Goal: Information Seeking & Learning: Learn about a topic

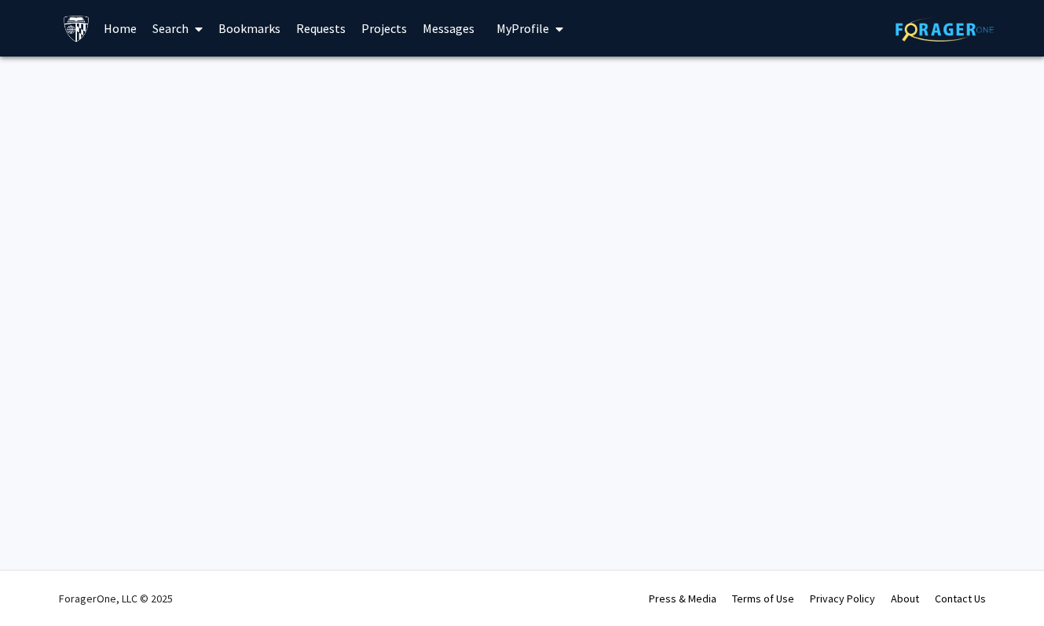
click at [174, 28] on link "Search" at bounding box center [178, 28] width 66 height 55
click at [207, 65] on span "Faculty/Staff" at bounding box center [203, 72] width 116 height 31
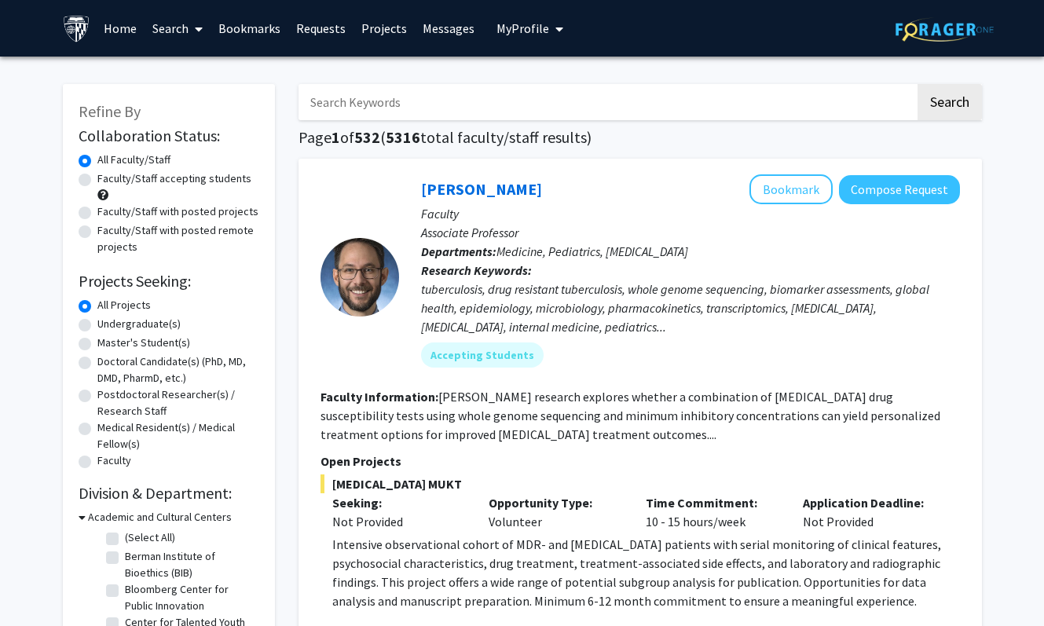
click at [362, 109] on input "Search Keywords" at bounding box center [607, 102] width 617 height 36
click at [918, 84] on button "Search" at bounding box center [950, 102] width 64 height 36
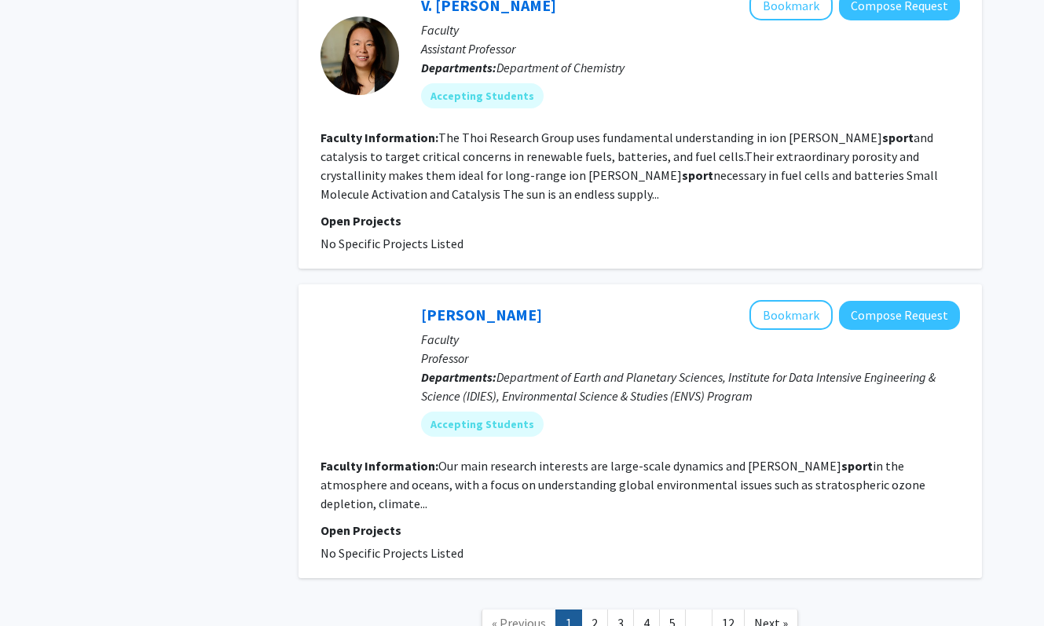
scroll to position [2807, 0]
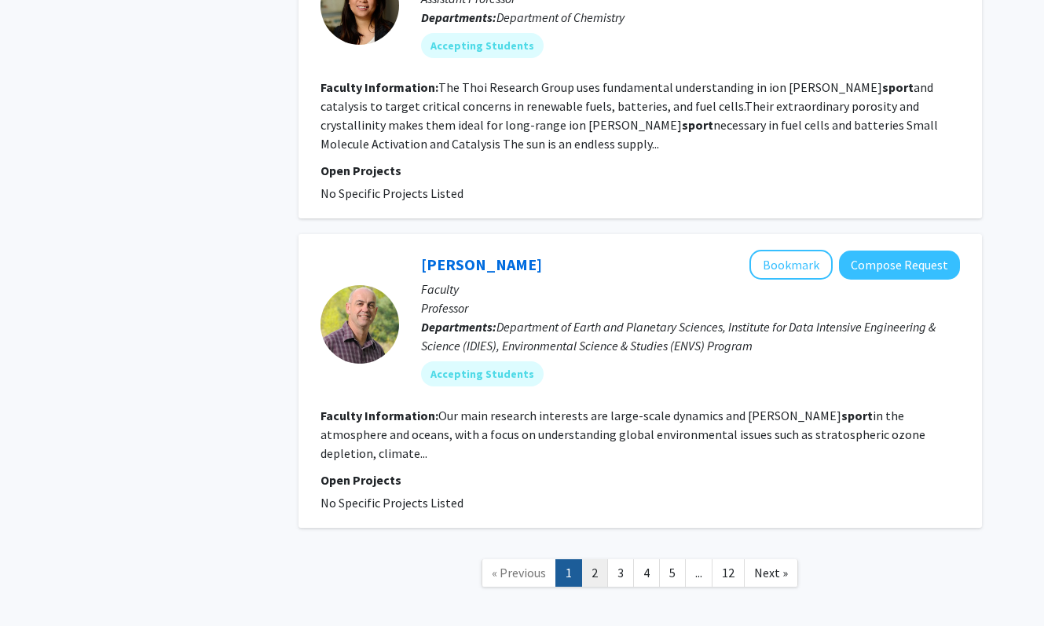
click at [605, 560] on link "2" at bounding box center [595, 574] width 27 height 28
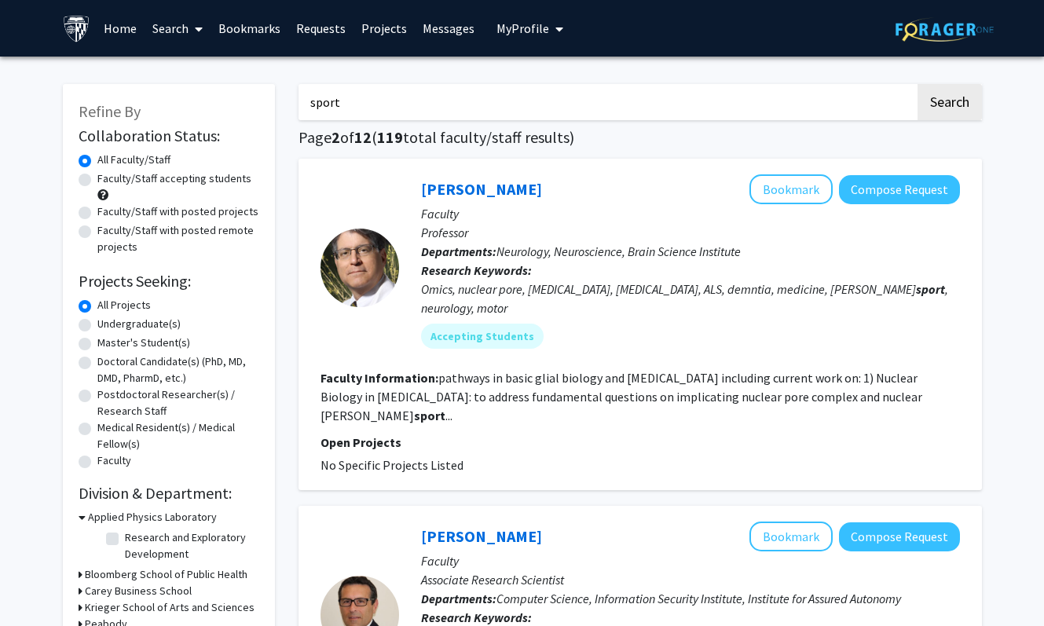
click at [361, 100] on input "sport" at bounding box center [607, 102] width 617 height 36
type input "dance"
click at [918, 84] on button "Search" at bounding box center [950, 102] width 64 height 36
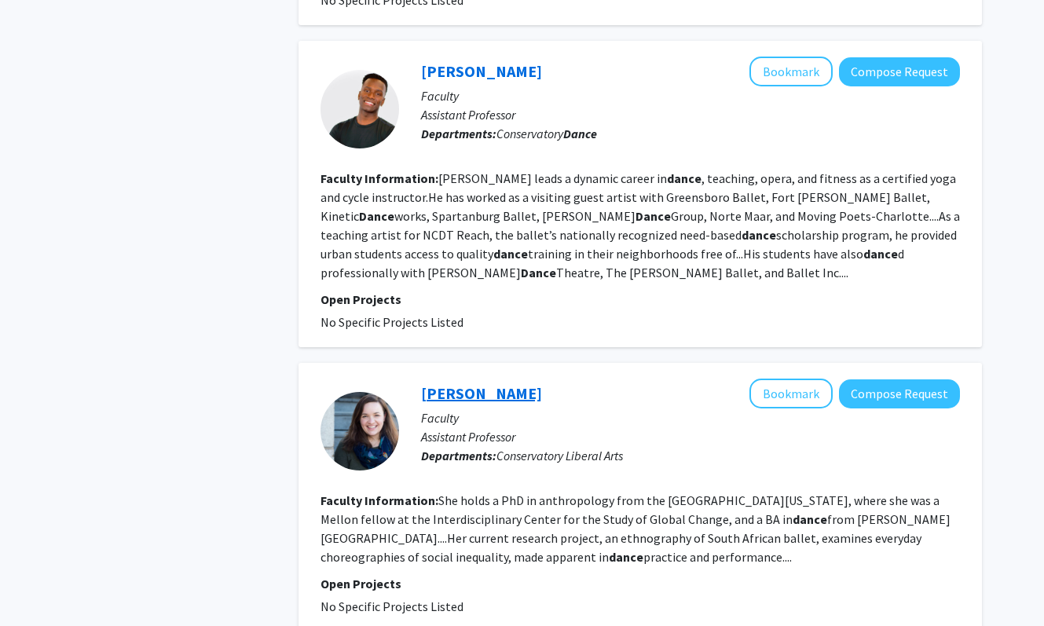
scroll to position [1447, 0]
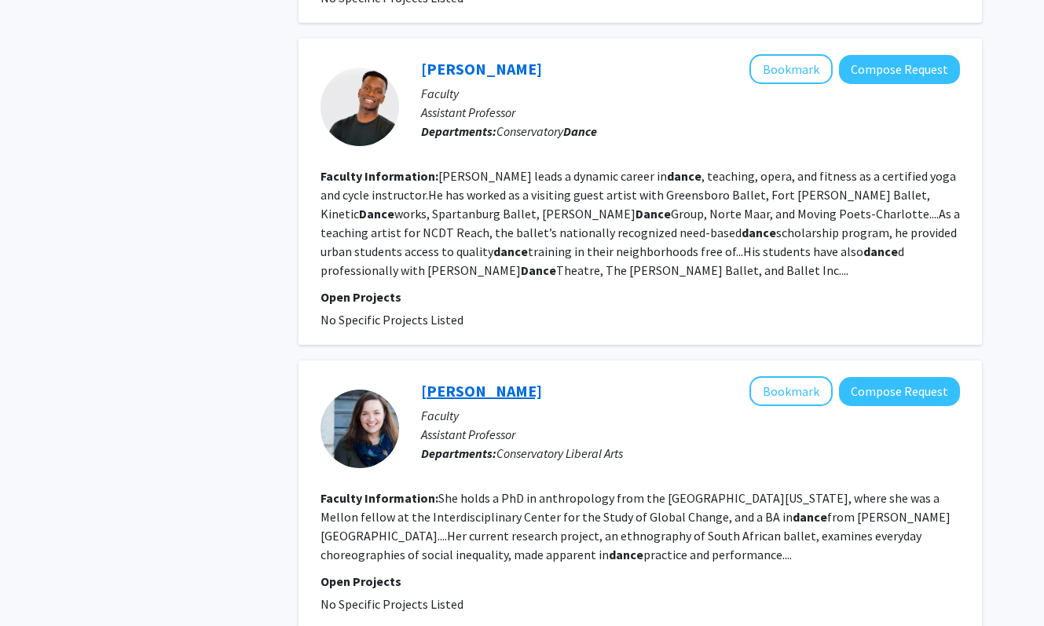
click at [494, 381] on link "[PERSON_NAME]" at bounding box center [481, 391] width 121 height 20
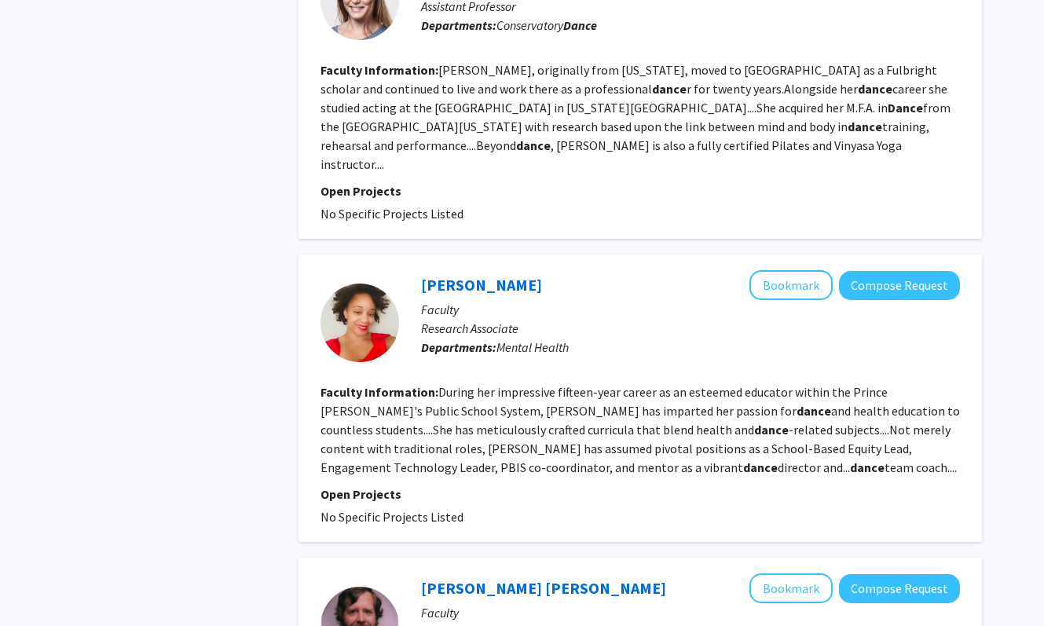
scroll to position [2160, 0]
click at [504, 274] on link "[PERSON_NAME]" at bounding box center [481, 284] width 121 height 20
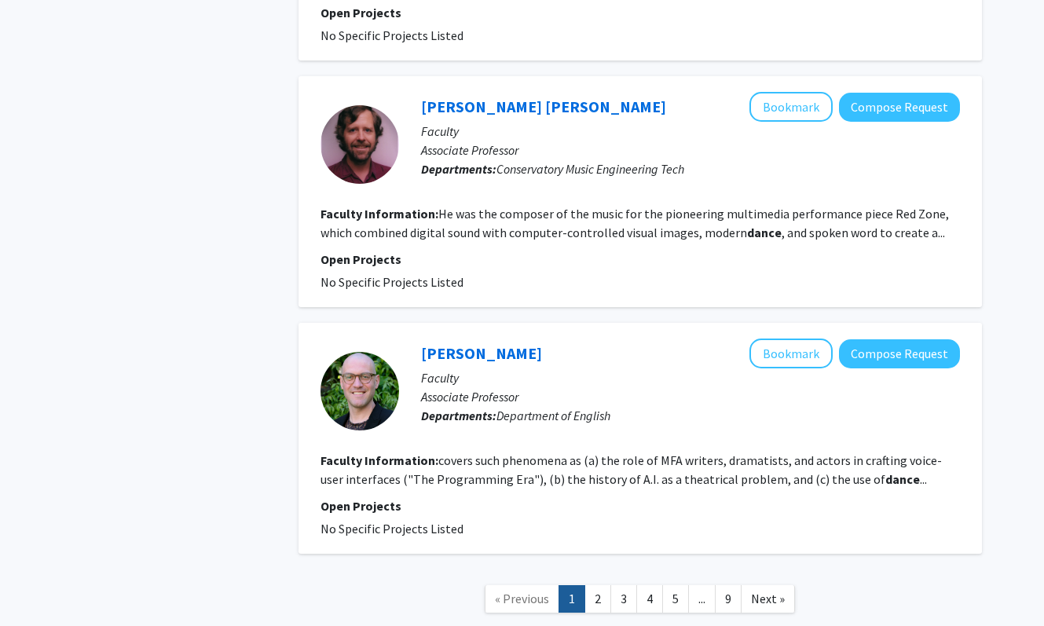
scroll to position [2667, 0]
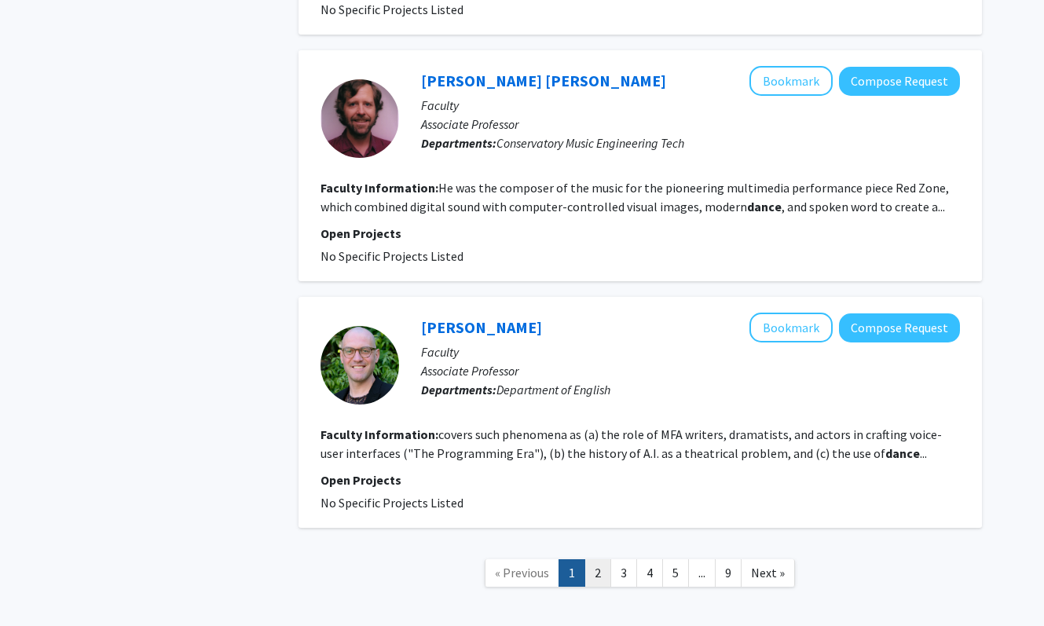
click at [599, 560] on link "2" at bounding box center [598, 574] width 27 height 28
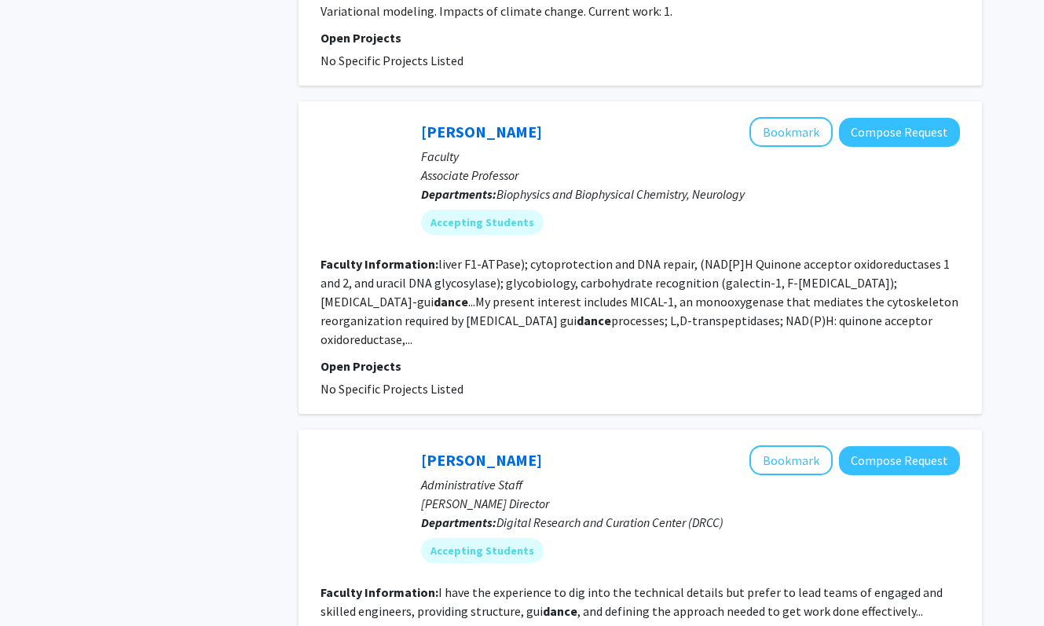
scroll to position [2239, 0]
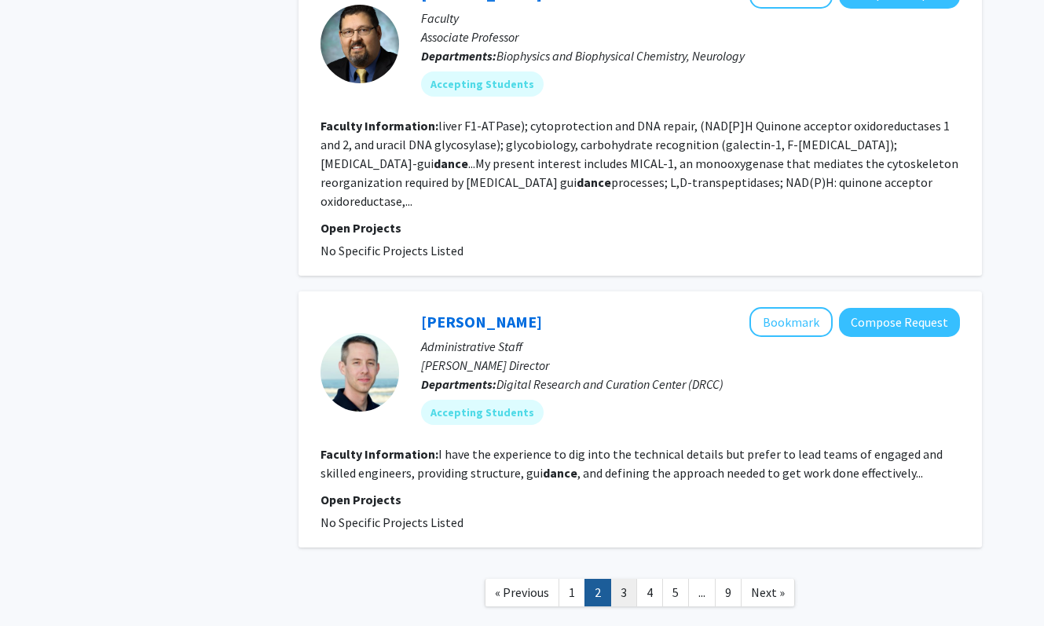
click at [624, 579] on link "3" at bounding box center [624, 593] width 27 height 28
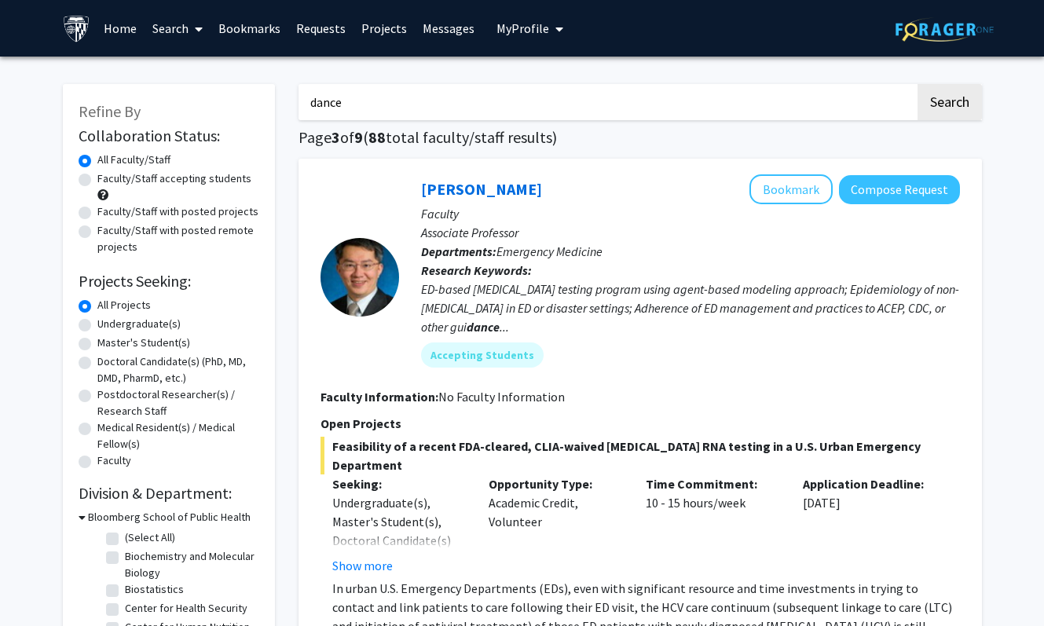
click at [362, 105] on input "dance" at bounding box center [607, 102] width 617 height 36
click at [176, 34] on link "Search" at bounding box center [178, 28] width 66 height 55
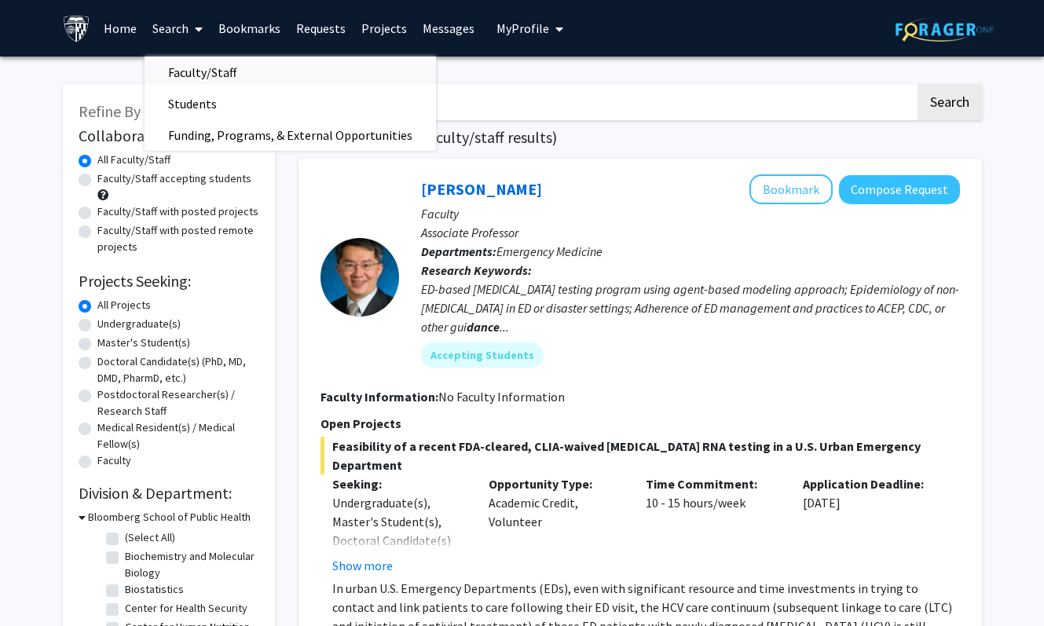
click at [197, 65] on span "Faculty/Staff" at bounding box center [203, 72] width 116 height 31
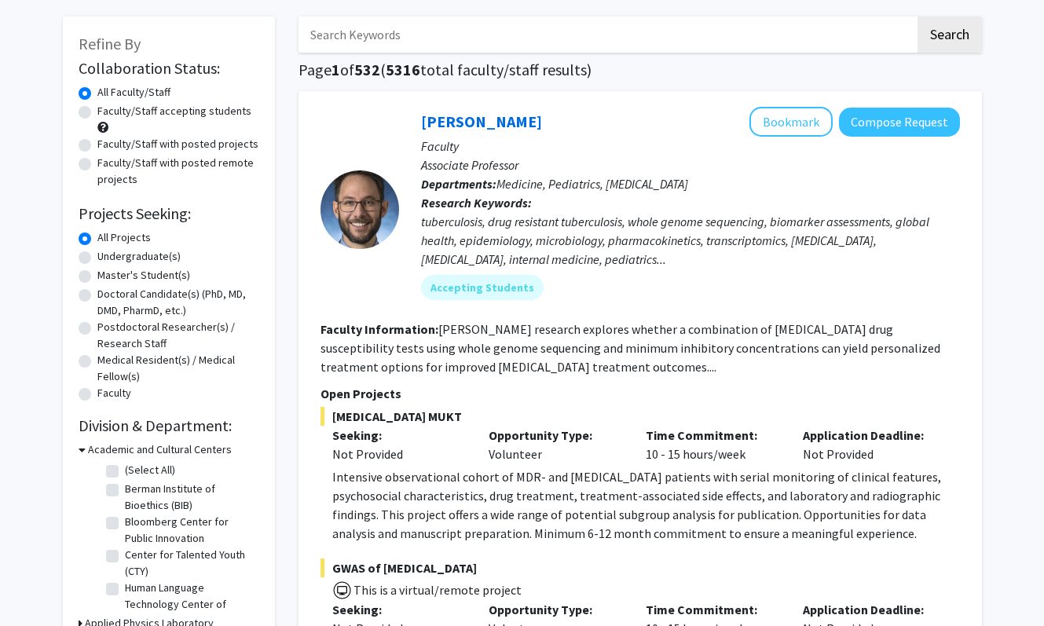
scroll to position [72, 0]
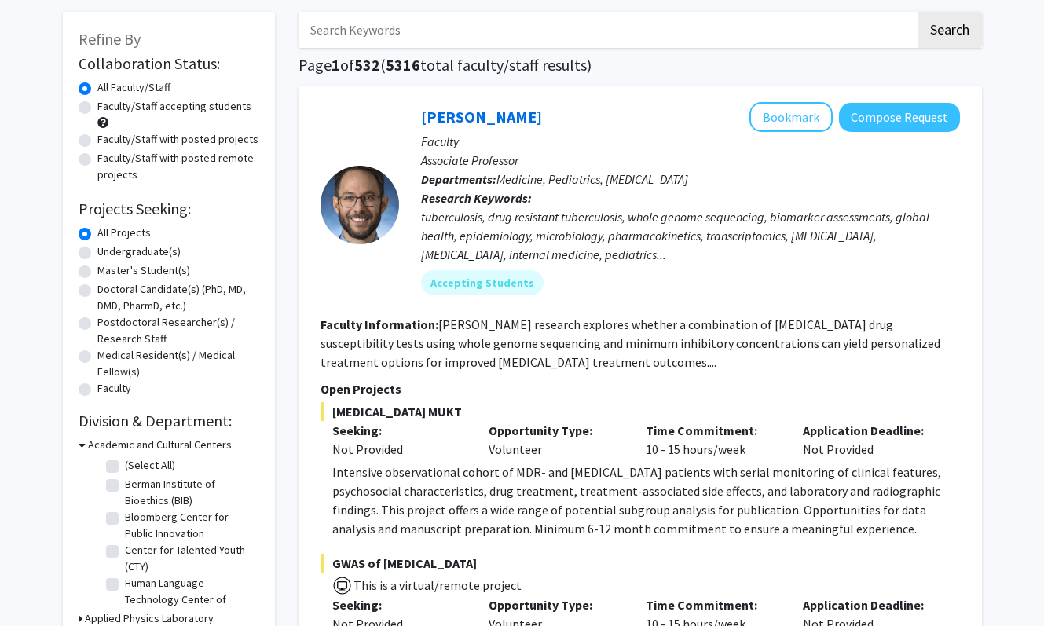
click at [150, 250] on label "Undergraduate(s)" at bounding box center [138, 252] width 83 height 17
click at [108, 250] on input "Undergraduate(s)" at bounding box center [102, 249] width 10 height 10
radio input "true"
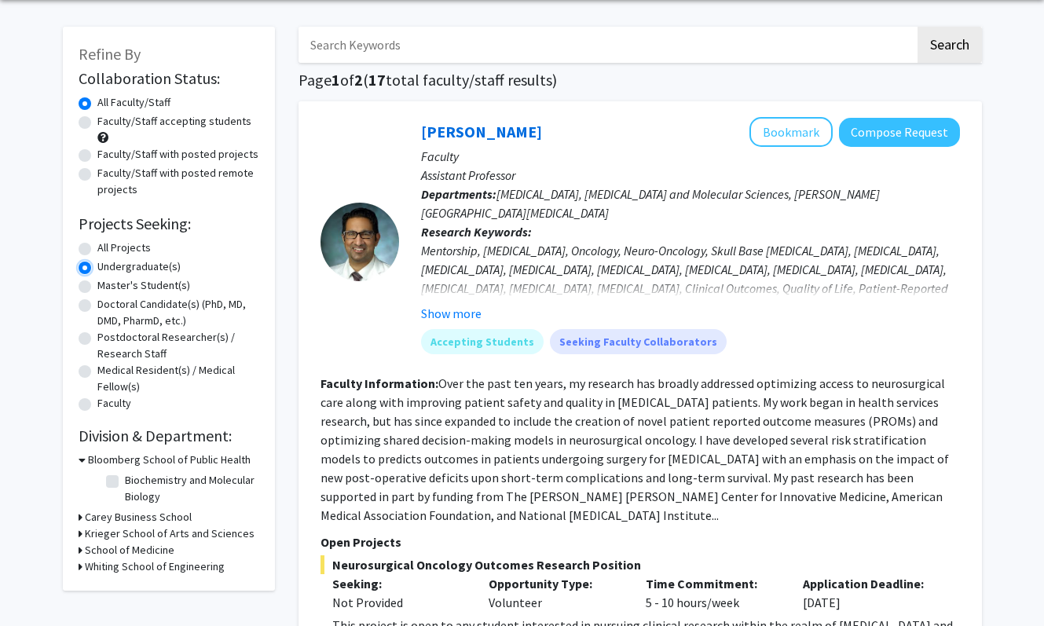
scroll to position [61, 0]
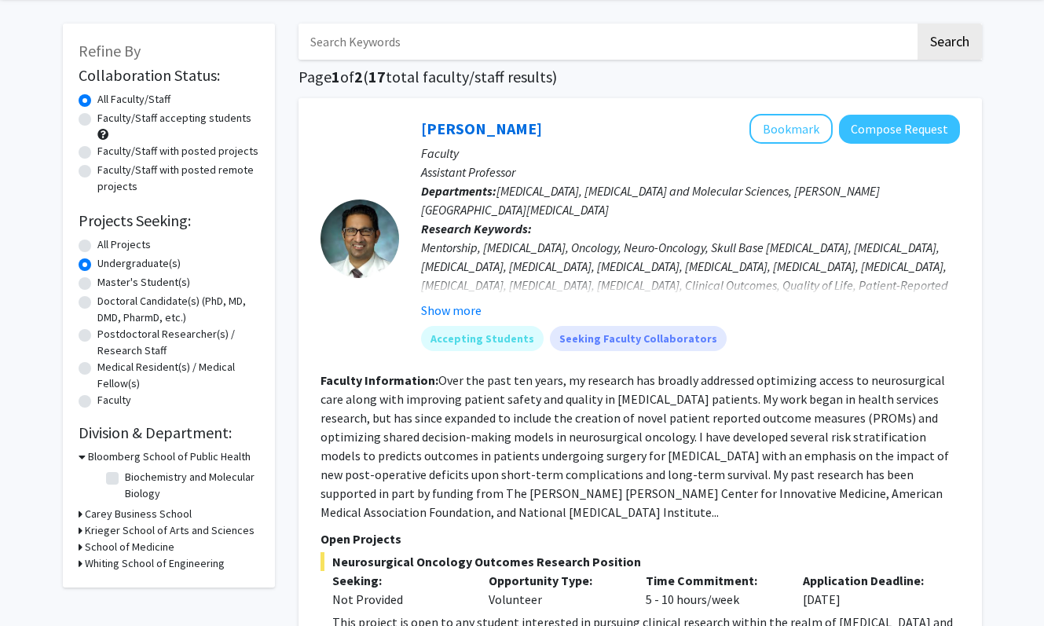
click at [130, 244] on label "All Projects" at bounding box center [123, 245] width 53 height 17
click at [108, 244] on input "All Projects" at bounding box center [102, 242] width 10 height 10
radio input "true"
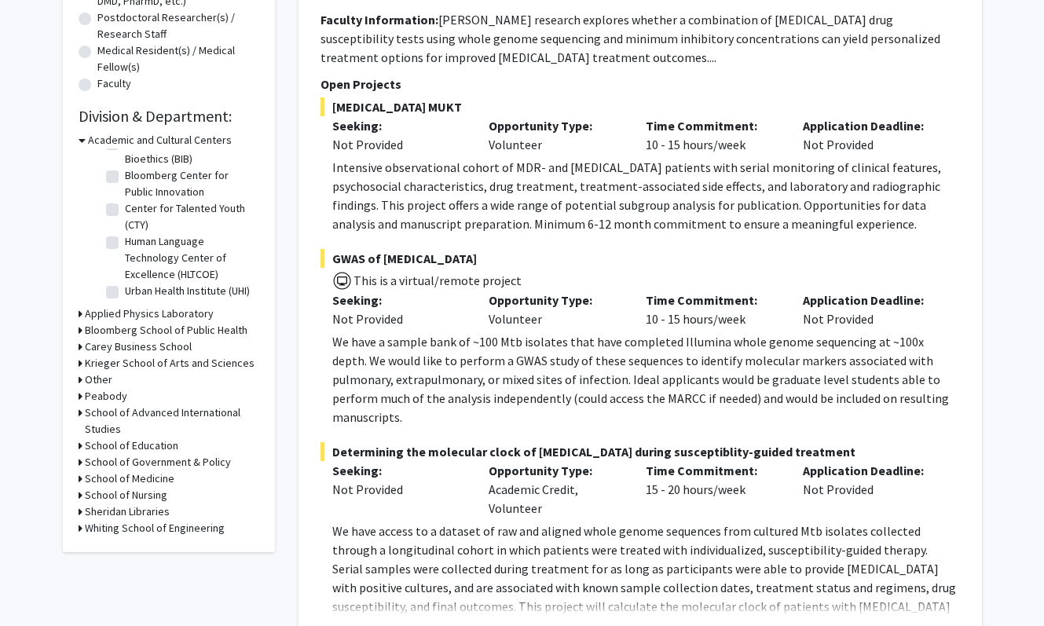
scroll to position [386, 0]
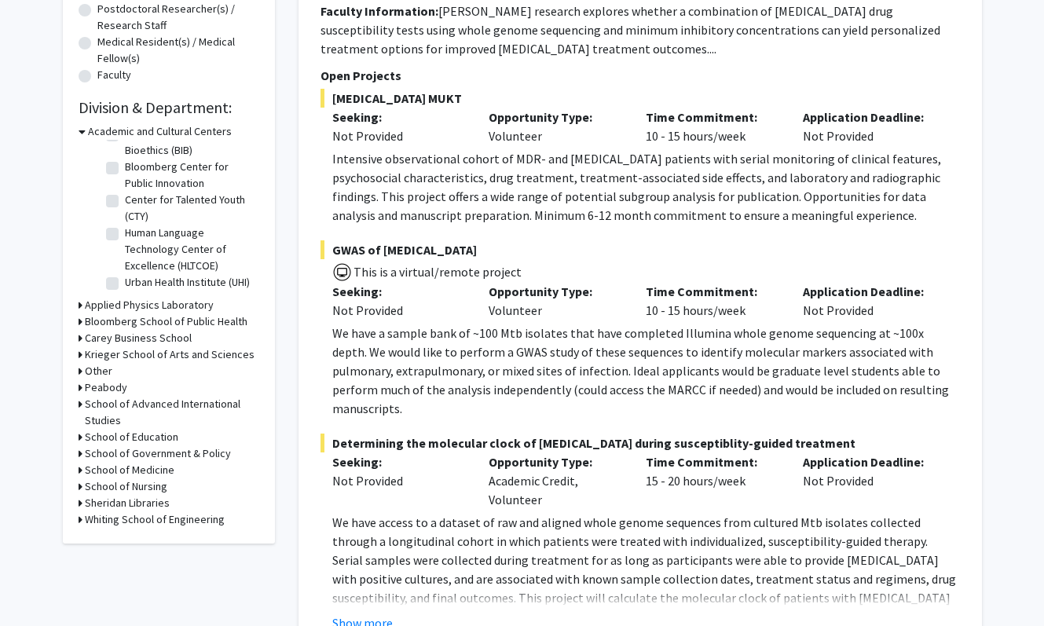
click at [160, 358] on h3 "Krieger School of Arts and Sciences" at bounding box center [170, 355] width 170 height 17
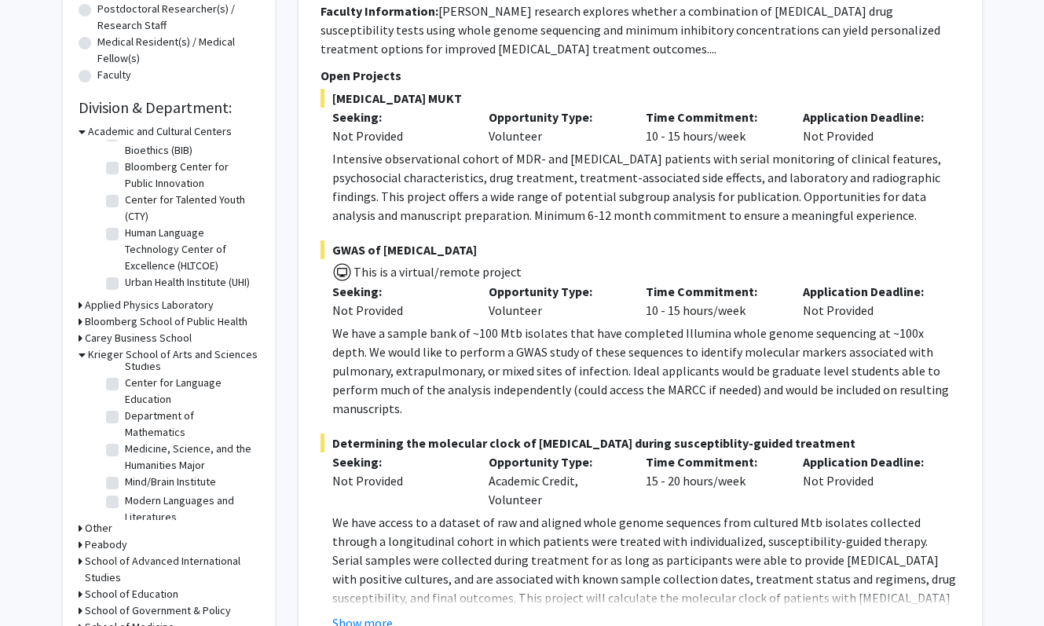
scroll to position [980, 0]
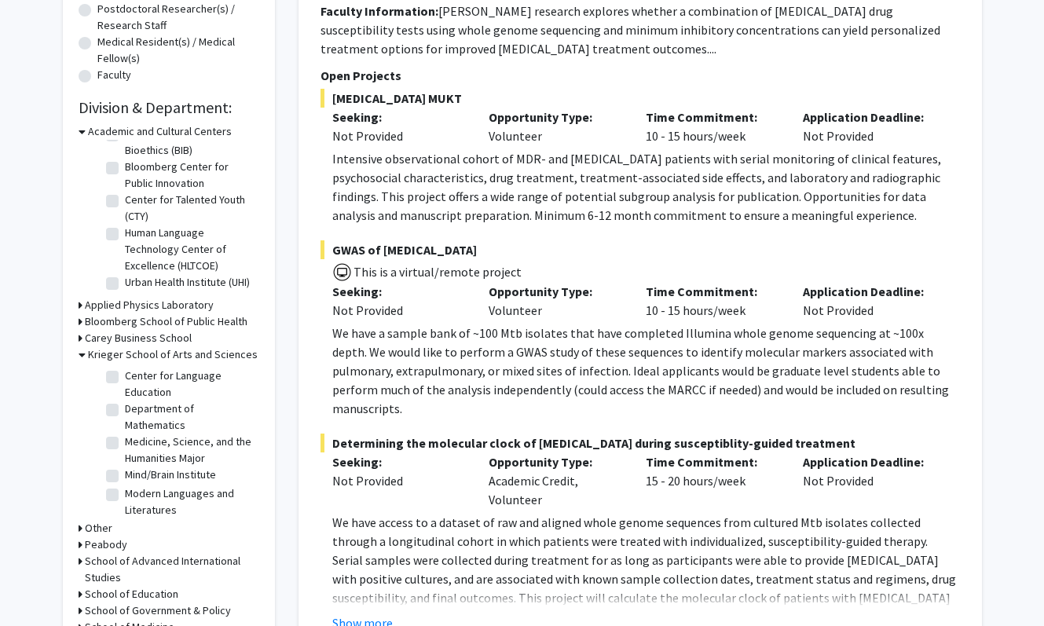
click at [163, 467] on label "Mind/Brain Institute" at bounding box center [170, 475] width 91 height 17
click at [135, 467] on input "Mind/Brain Institute" at bounding box center [130, 472] width 10 height 10
checkbox input "true"
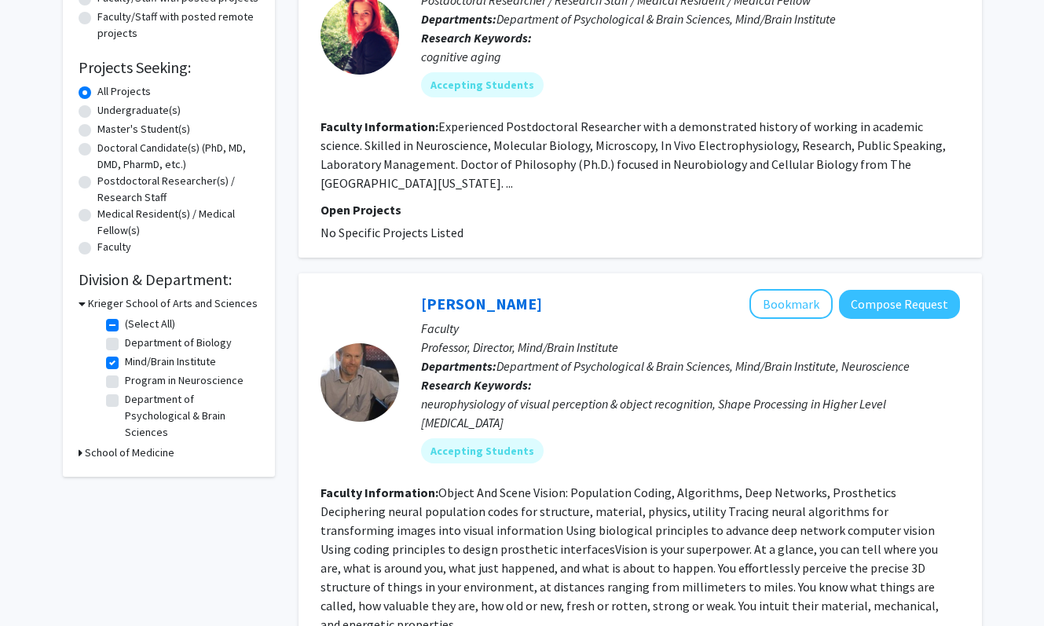
scroll to position [229, 0]
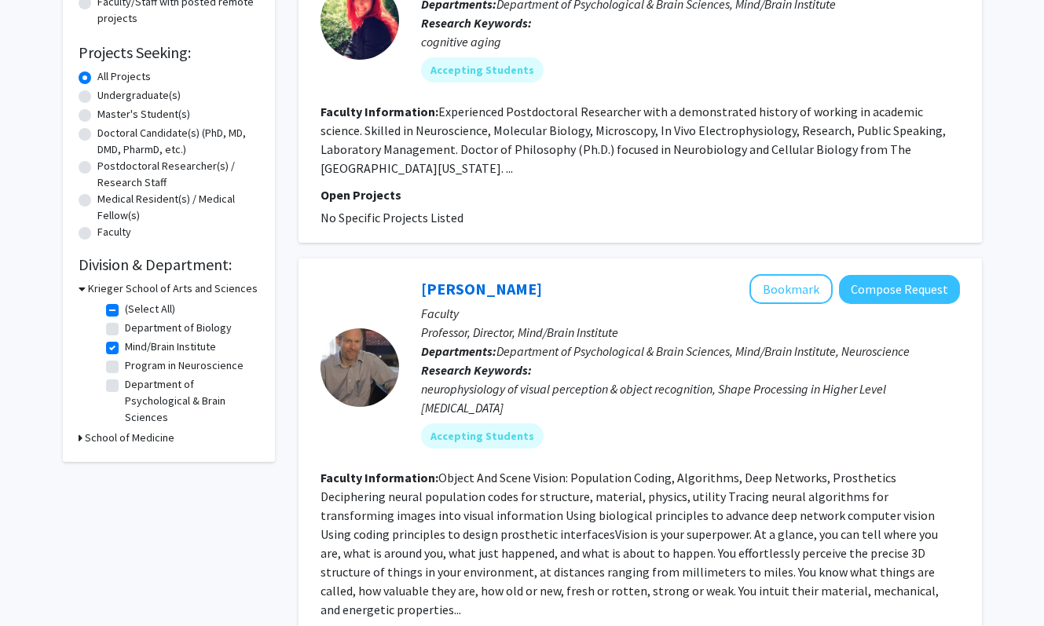
click at [156, 391] on label "Department of Psychological & Brain Sciences" at bounding box center [190, 401] width 130 height 50
click at [135, 387] on input "Department of Psychological & Brain Sciences" at bounding box center [130, 381] width 10 height 10
checkbox input "true"
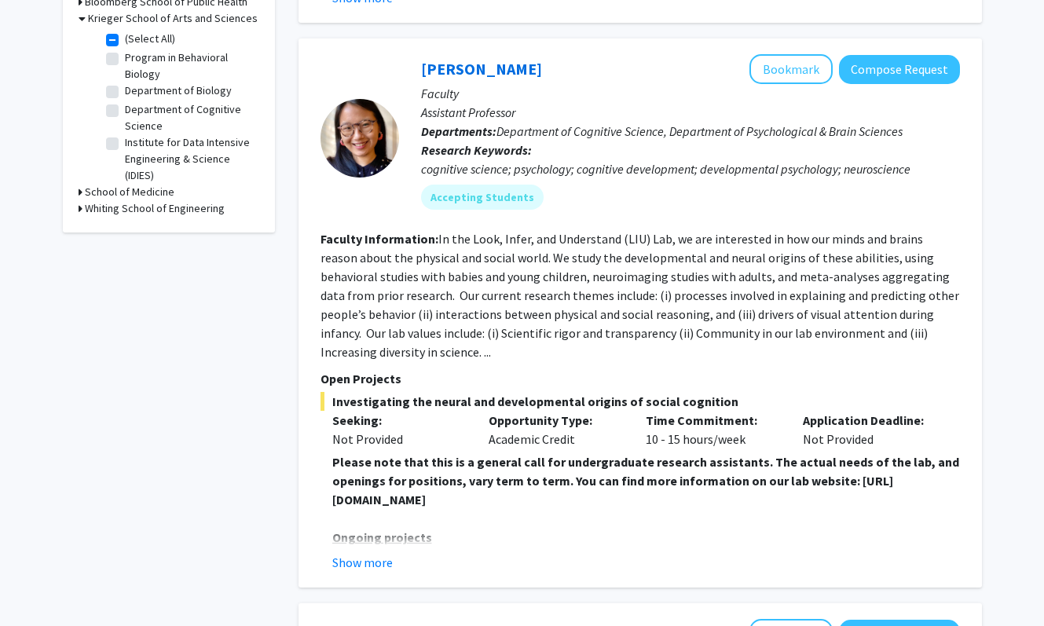
scroll to position [508, 0]
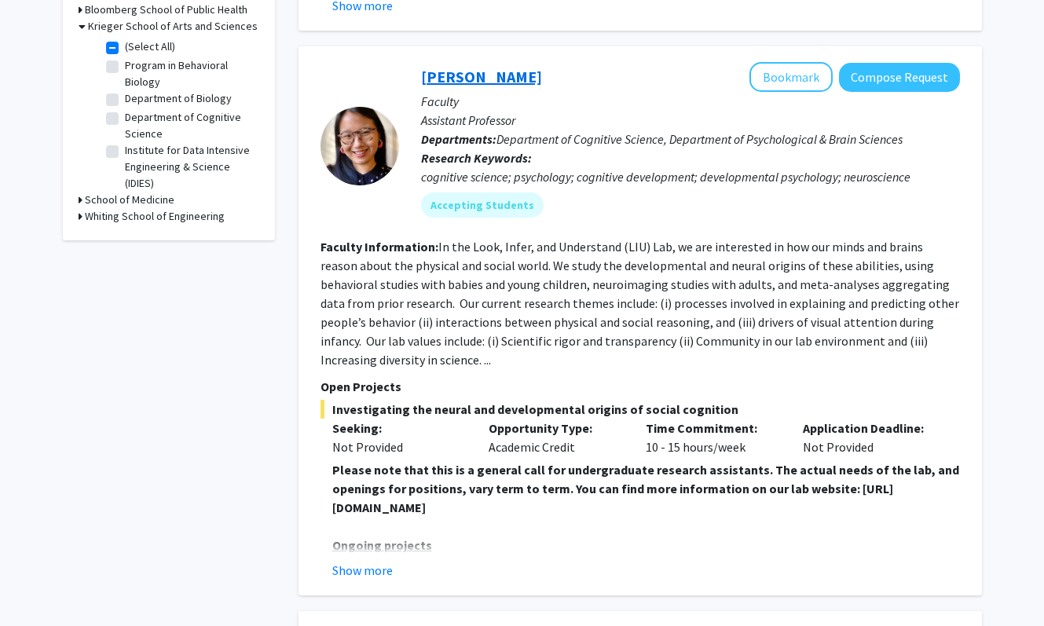
click at [461, 83] on link "[PERSON_NAME]" at bounding box center [481, 77] width 121 height 20
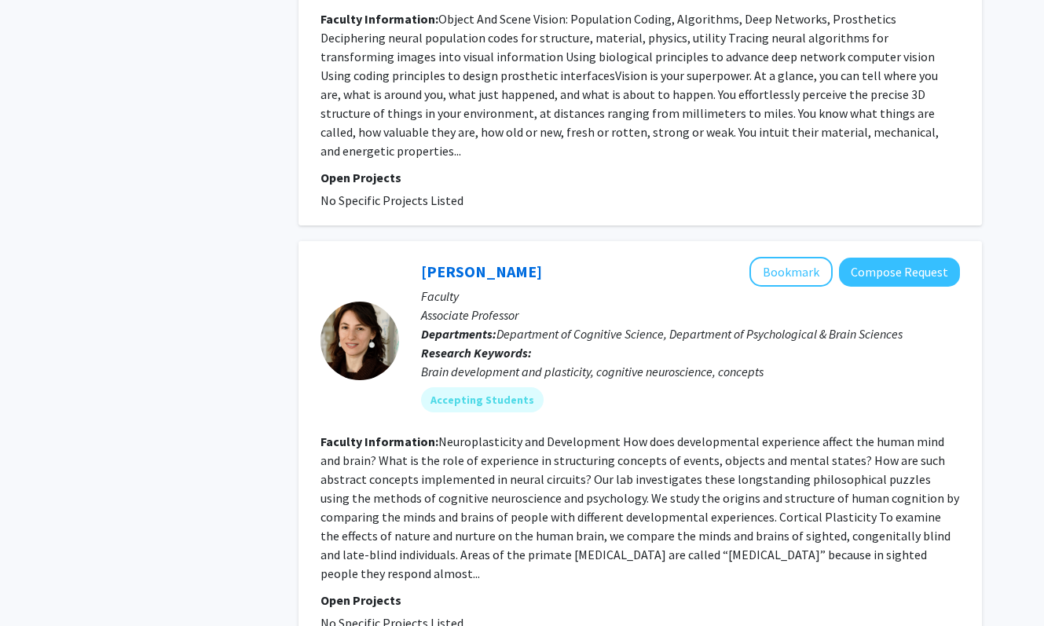
scroll to position [3983, 0]
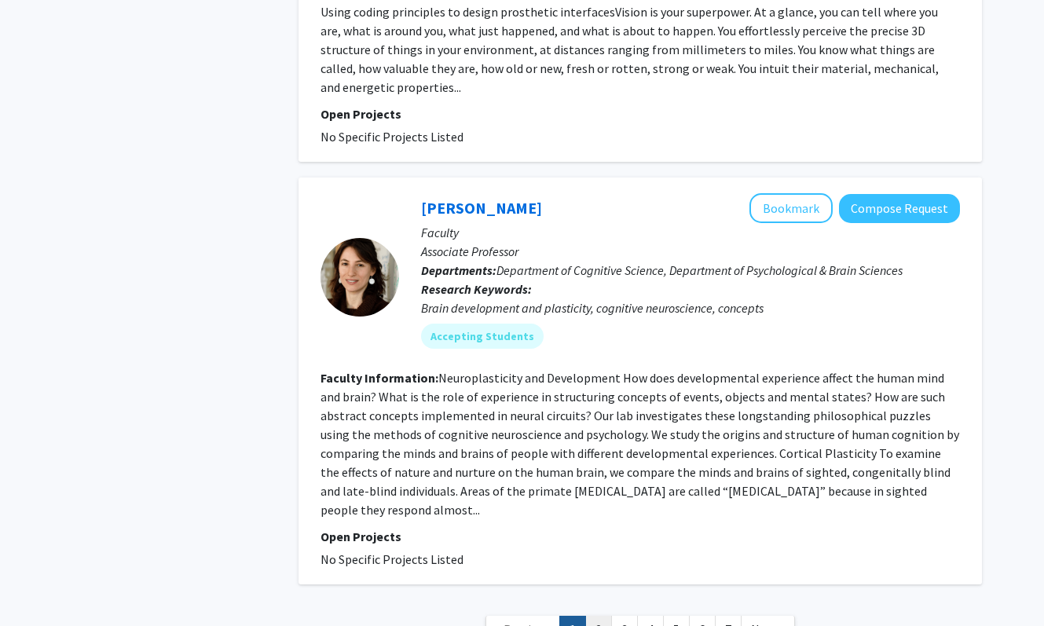
click at [601, 616] on link "2" at bounding box center [598, 630] width 27 height 28
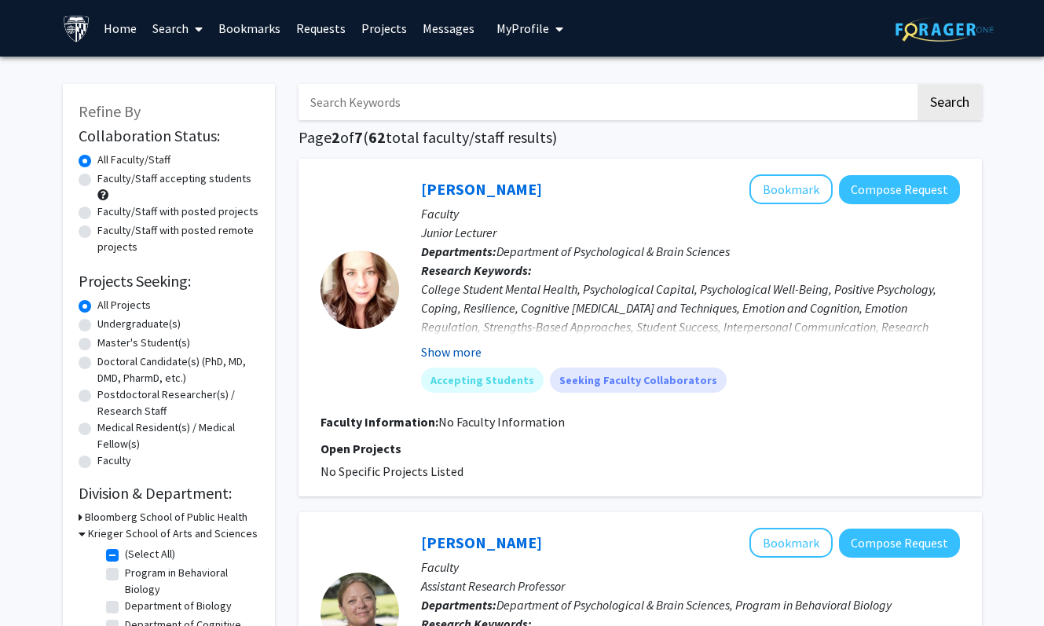
click at [475, 347] on button "Show more" at bounding box center [451, 352] width 61 height 19
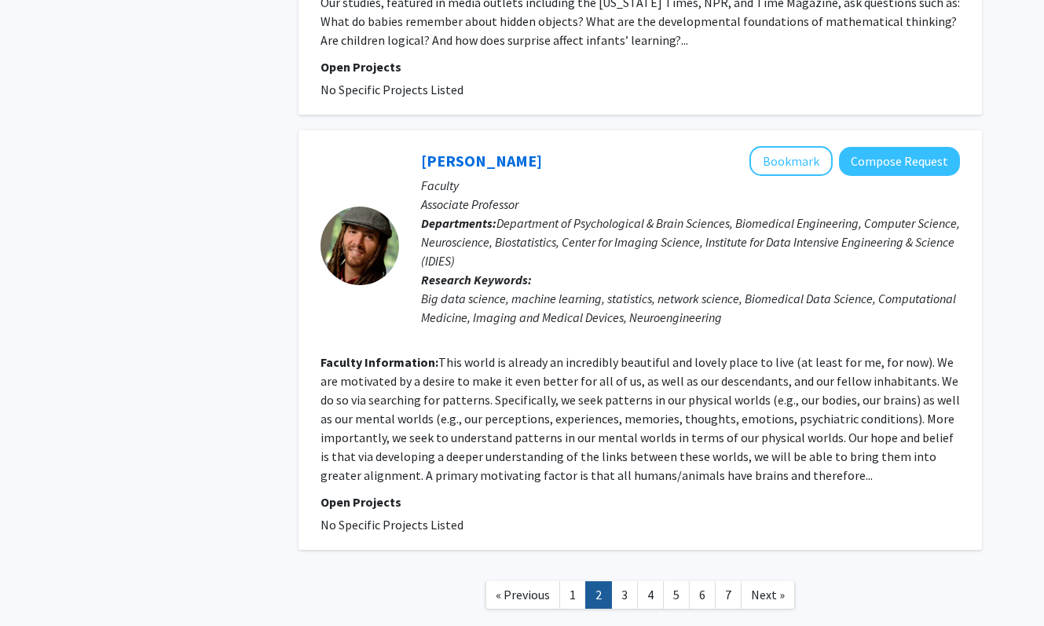
scroll to position [3547, 0]
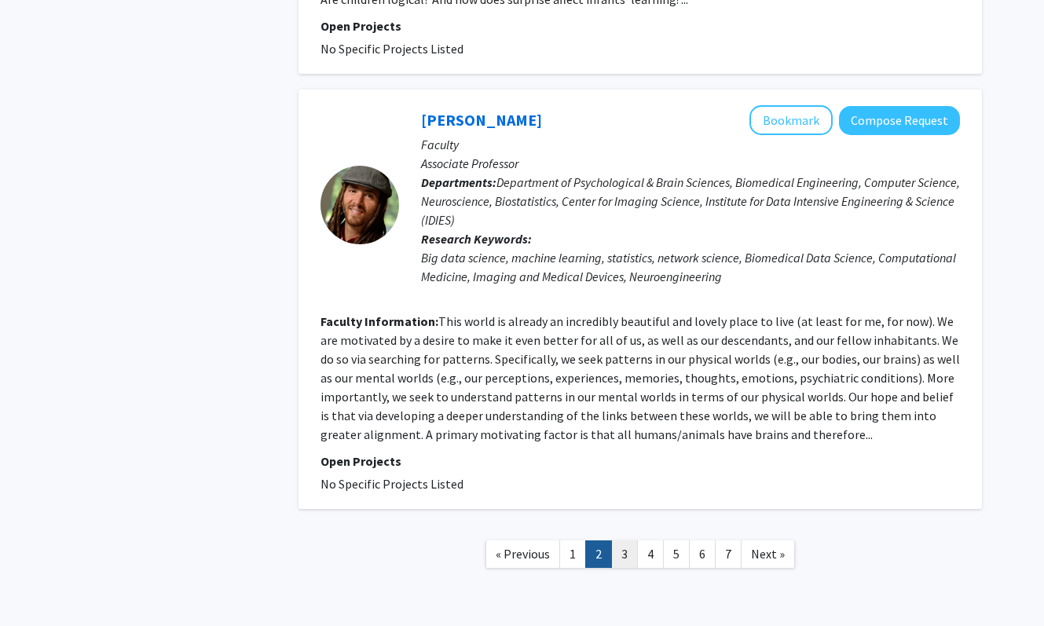
click at [633, 541] on link "3" at bounding box center [624, 555] width 27 height 28
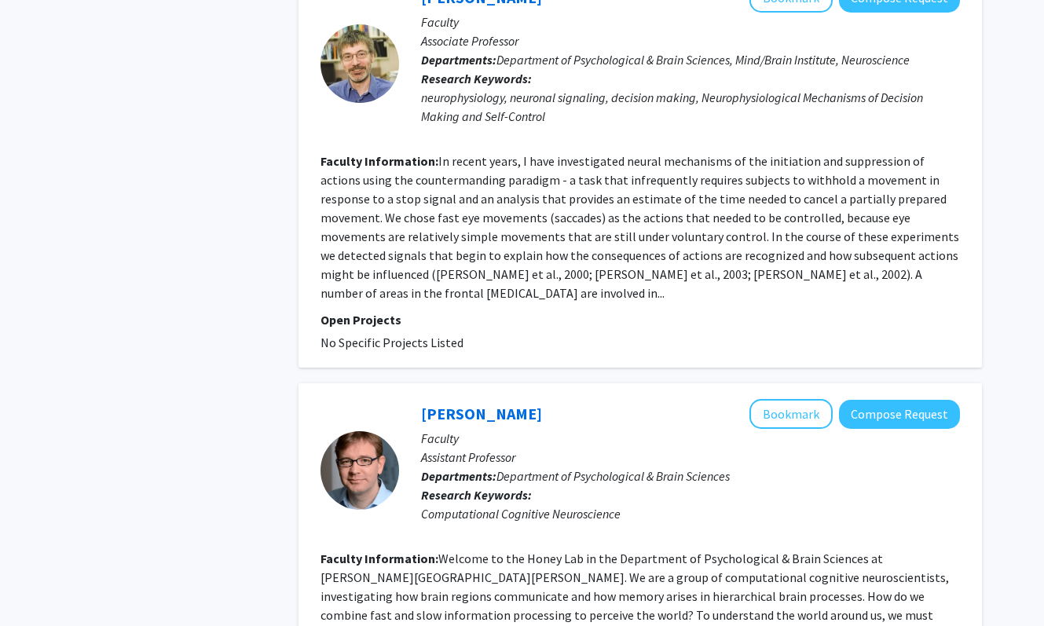
scroll to position [3356, 0]
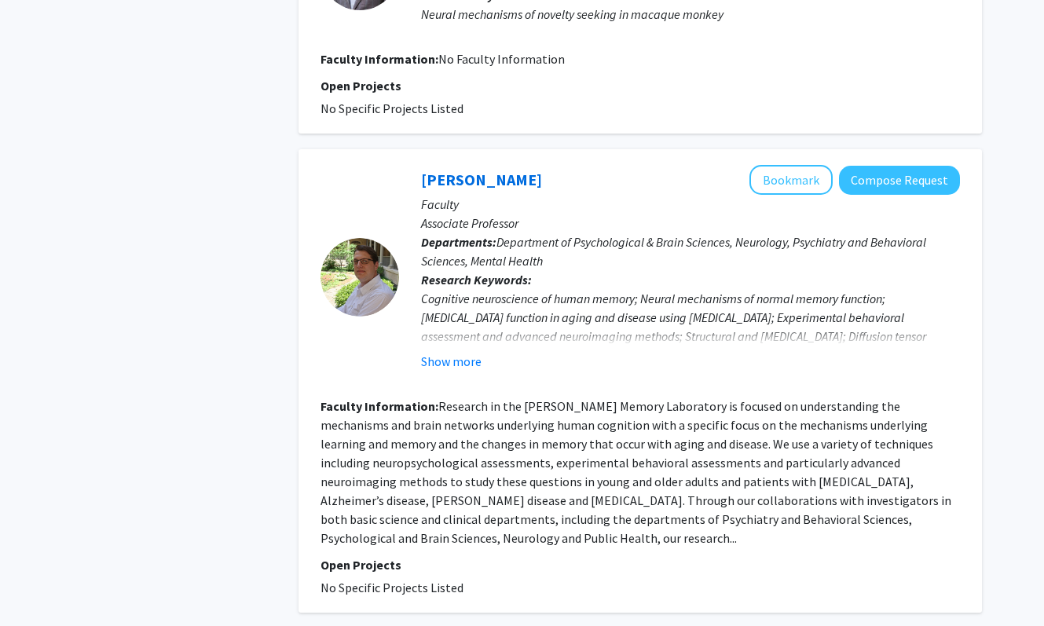
scroll to position [2948, 0]
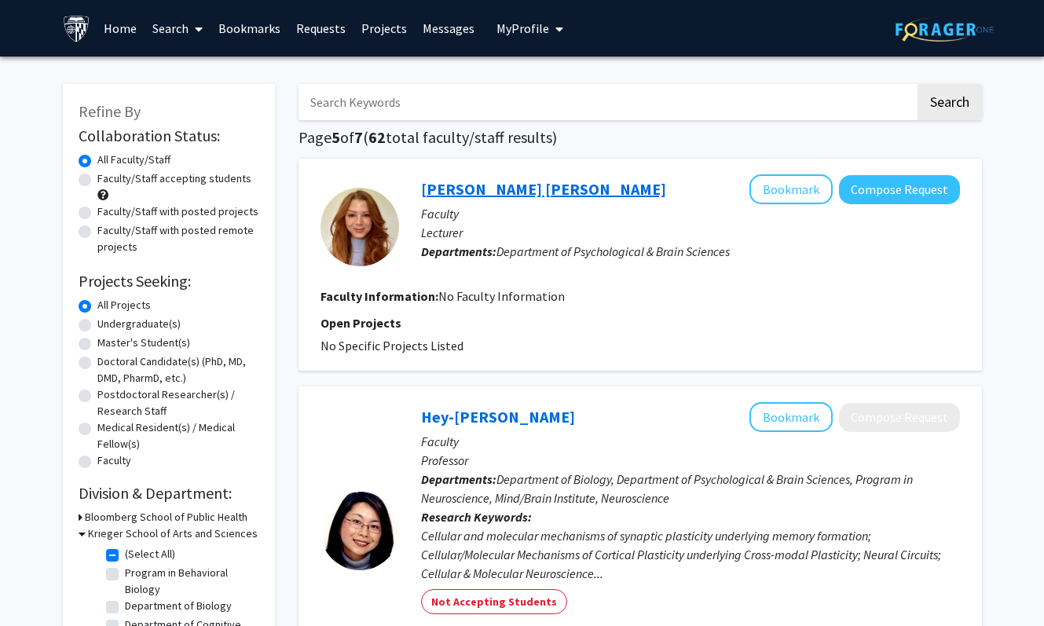
click at [508, 185] on link "[PERSON_NAME] [PERSON_NAME]" at bounding box center [543, 189] width 245 height 20
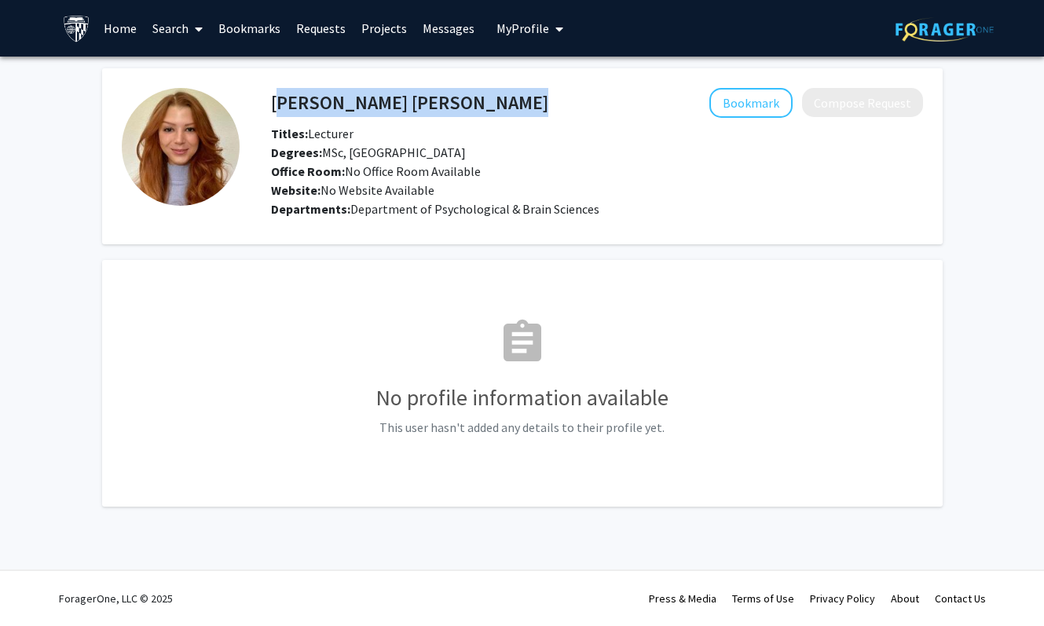
drag, startPoint x: 439, startPoint y: 103, endPoint x: 273, endPoint y: 104, distance: 165.0
click at [273, 104] on div "[PERSON_NAME] [PERSON_NAME] Bookmark Compose Request" at bounding box center [597, 103] width 676 height 30
copy h4 "[PERSON_NAME] [PERSON_NAME]"
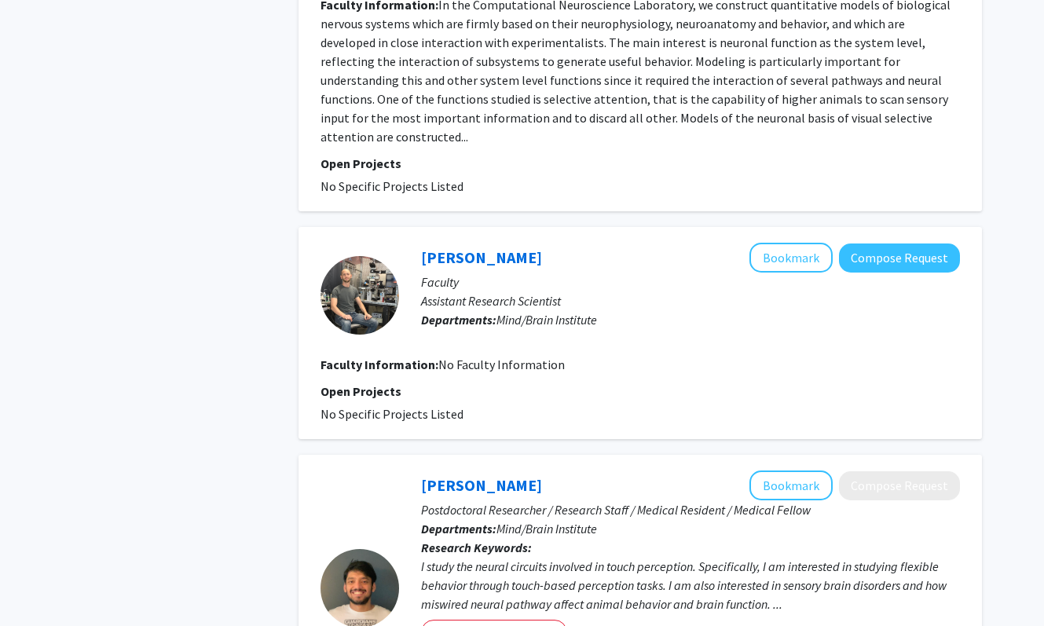
scroll to position [2224, 0]
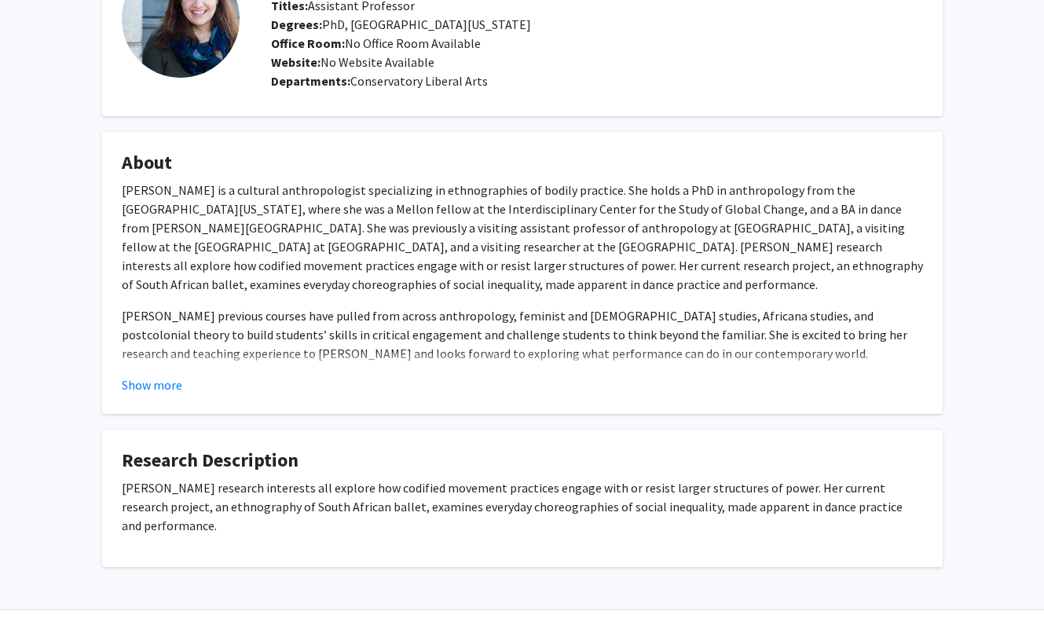
scroll to position [135, 0]
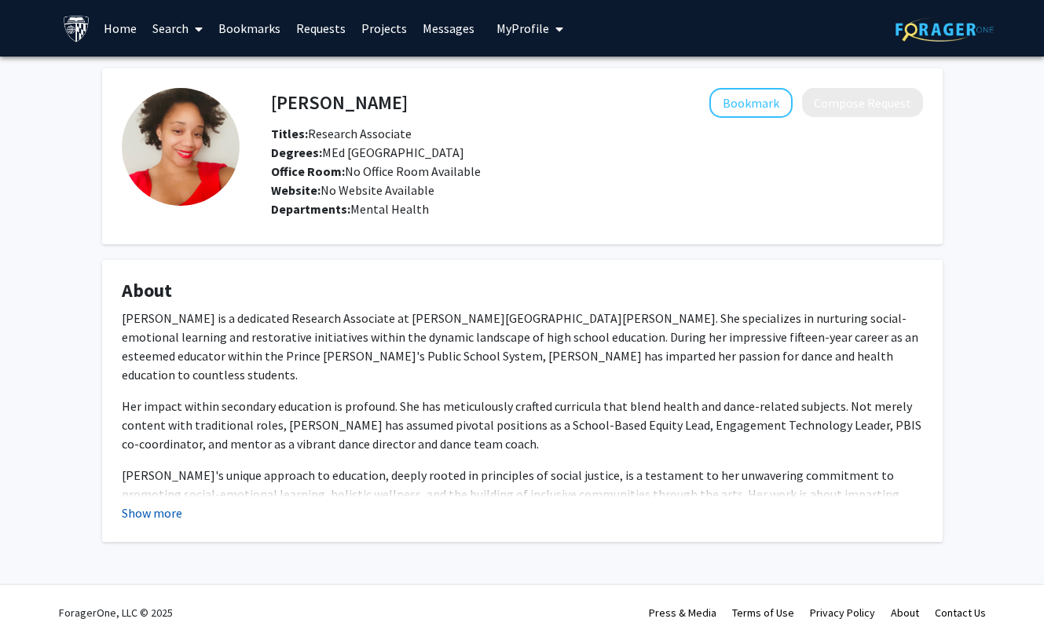
click at [161, 521] on button "Show more" at bounding box center [152, 513] width 61 height 19
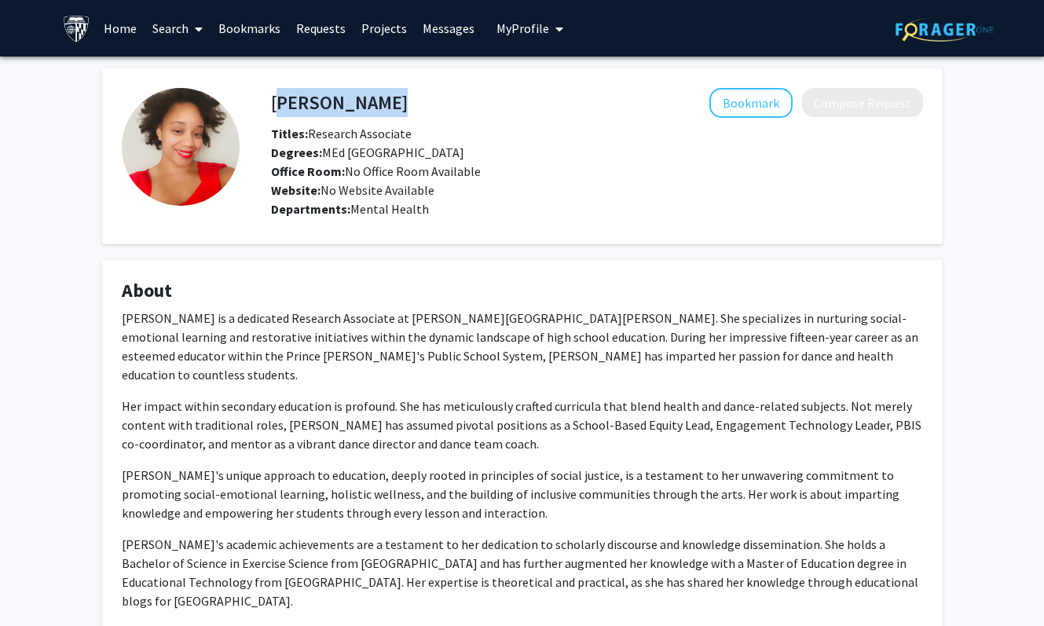
drag, startPoint x: 396, startPoint y: 99, endPoint x: 272, endPoint y: 97, distance: 124.2
click at [272, 97] on div "Karon Johnson Bookmark Compose Request" at bounding box center [597, 103] width 676 height 30
copy h4 "Karon Johnson"
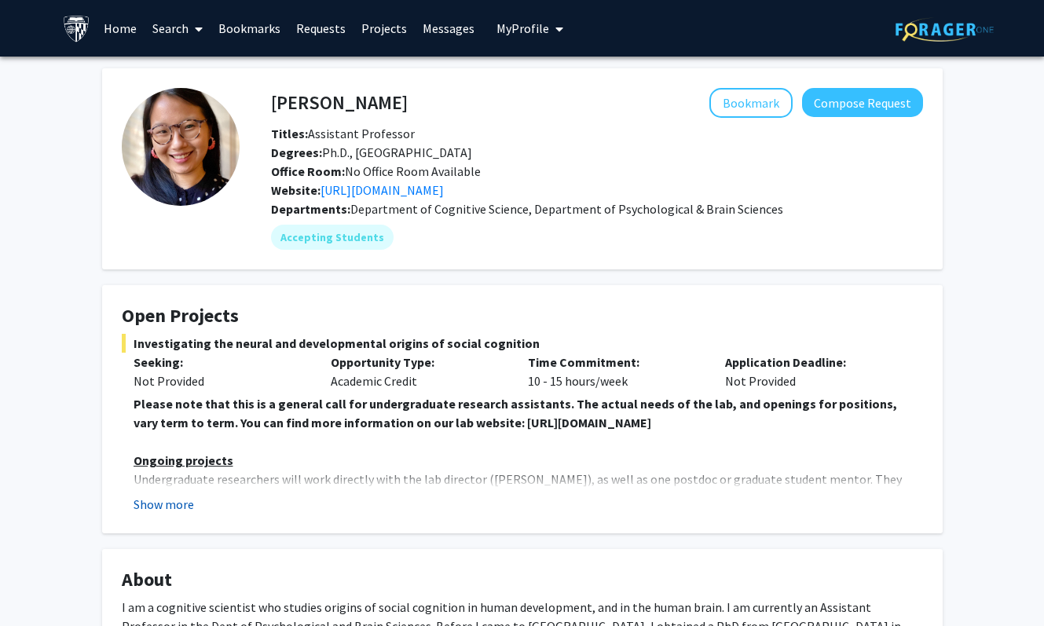
click at [174, 501] on button "Show more" at bounding box center [164, 504] width 61 height 19
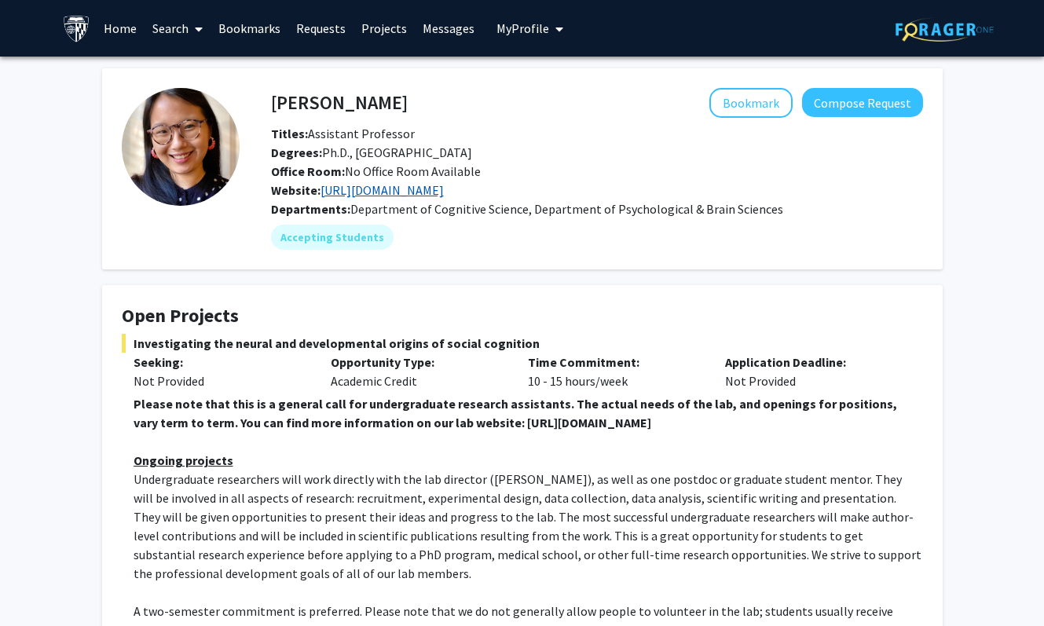
click at [435, 191] on link "[URL][DOMAIN_NAME]" at bounding box center [382, 190] width 123 height 16
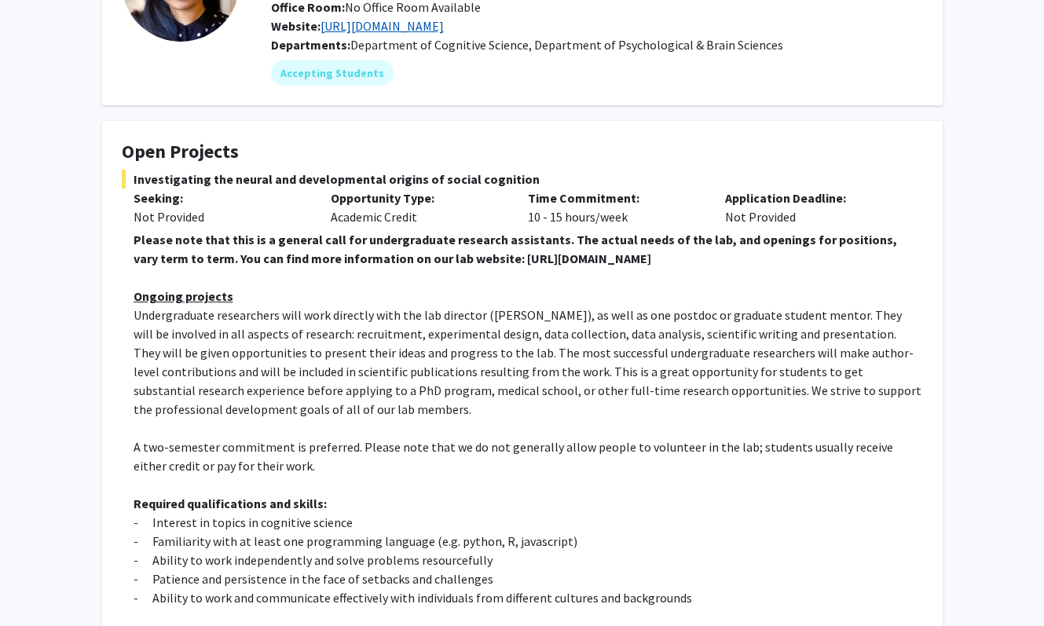
scroll to position [170, 0]
